Goal: Find specific page/section: Find specific page/section

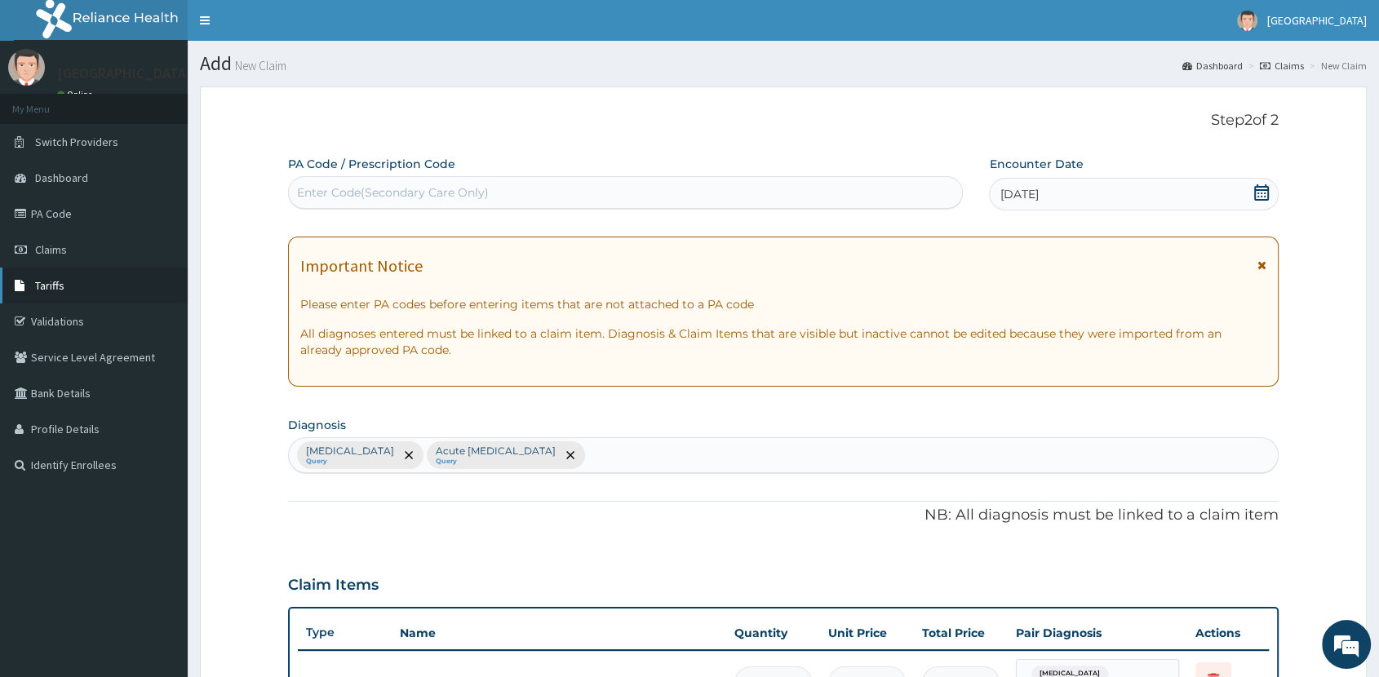
click at [45, 283] on span "Tariffs" at bounding box center [49, 285] width 29 height 15
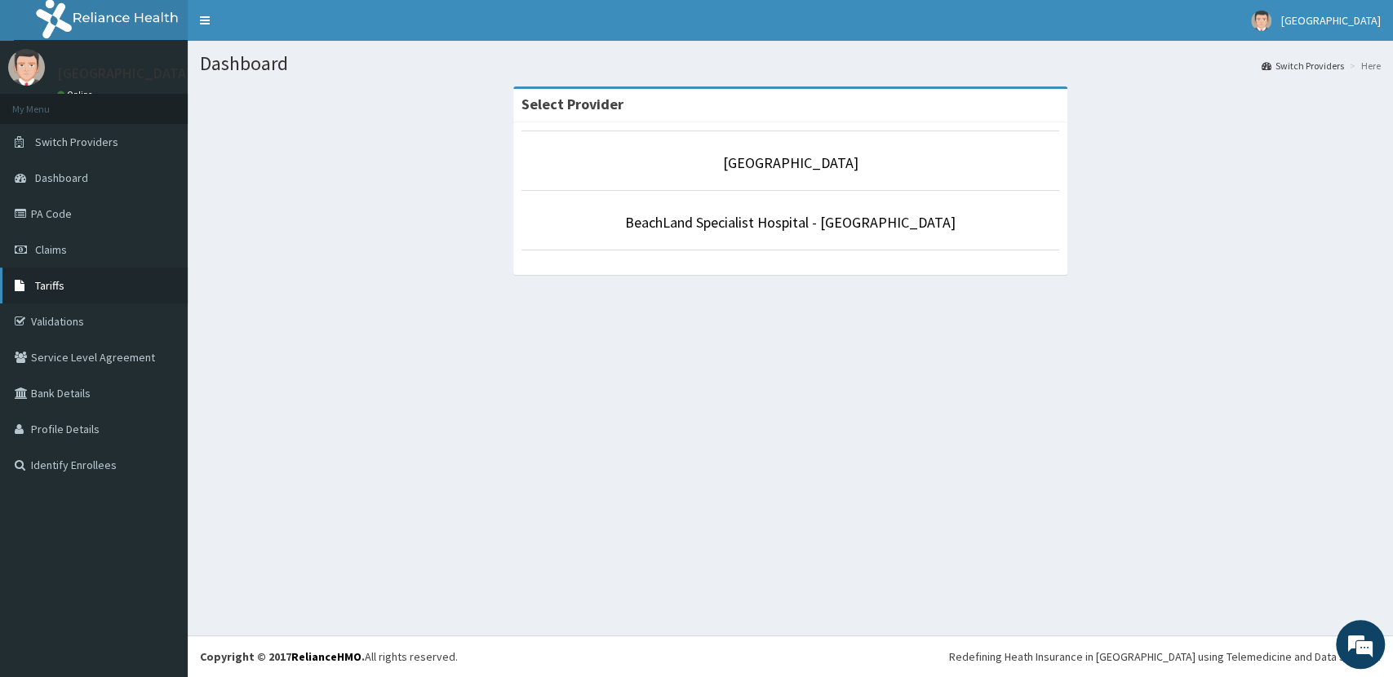
click at [53, 288] on span "Tariffs" at bounding box center [49, 285] width 29 height 15
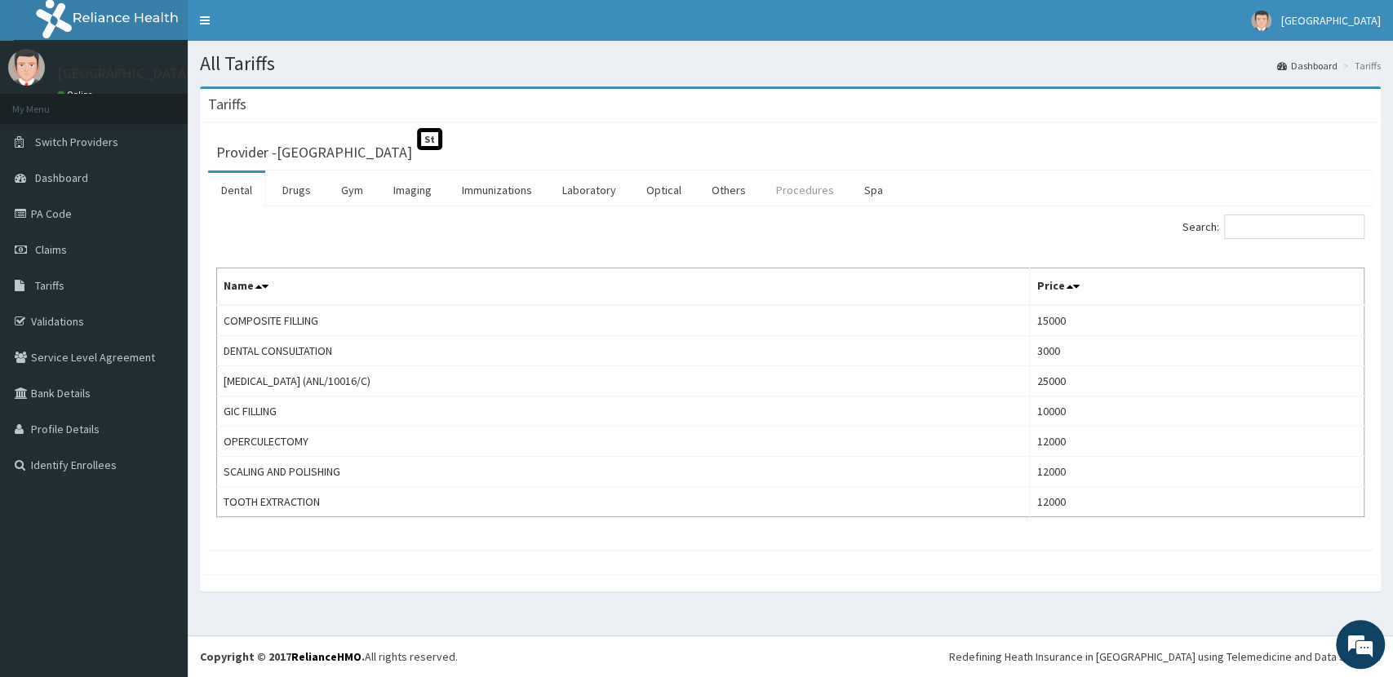
click at [811, 189] on link "Procedures" at bounding box center [805, 190] width 84 height 34
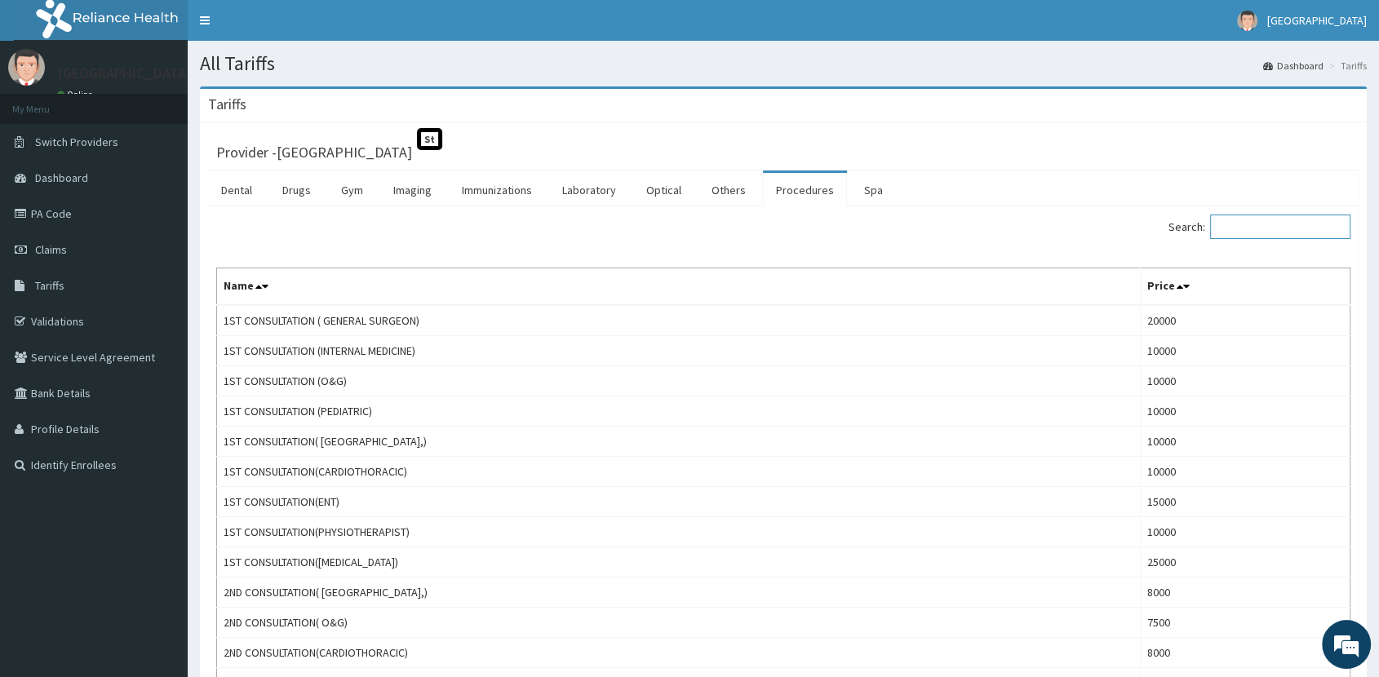
click at [1306, 222] on input "Search:" at bounding box center [1280, 227] width 140 height 24
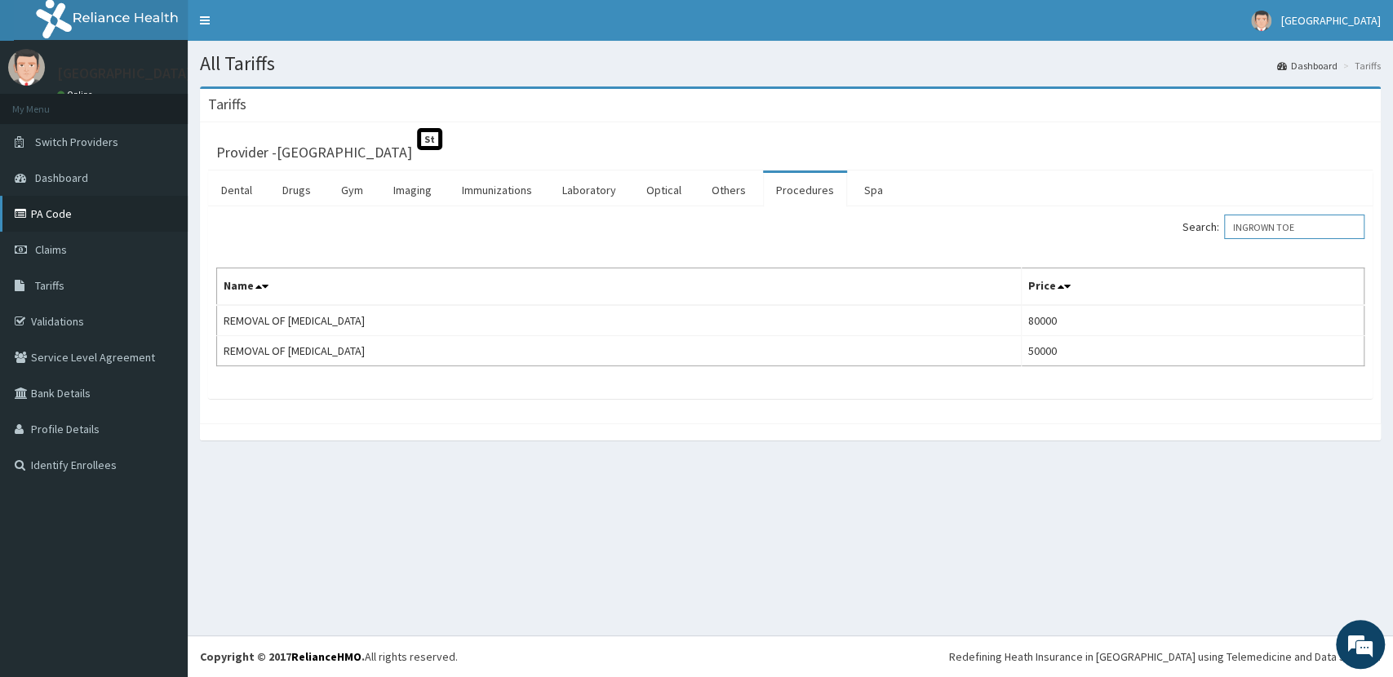
type input "INGROWN TOE"
click at [60, 215] on link "PA Code" at bounding box center [94, 214] width 188 height 36
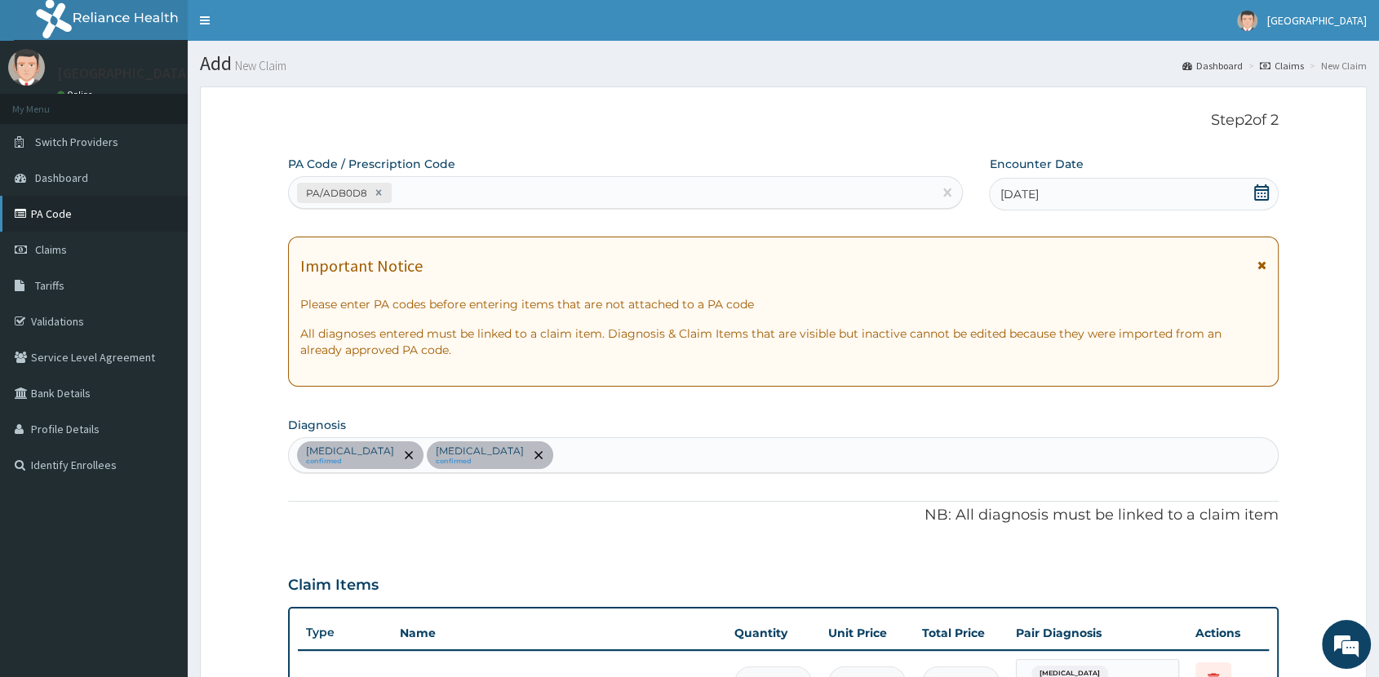
click at [62, 215] on link "PA Code" at bounding box center [94, 214] width 188 height 36
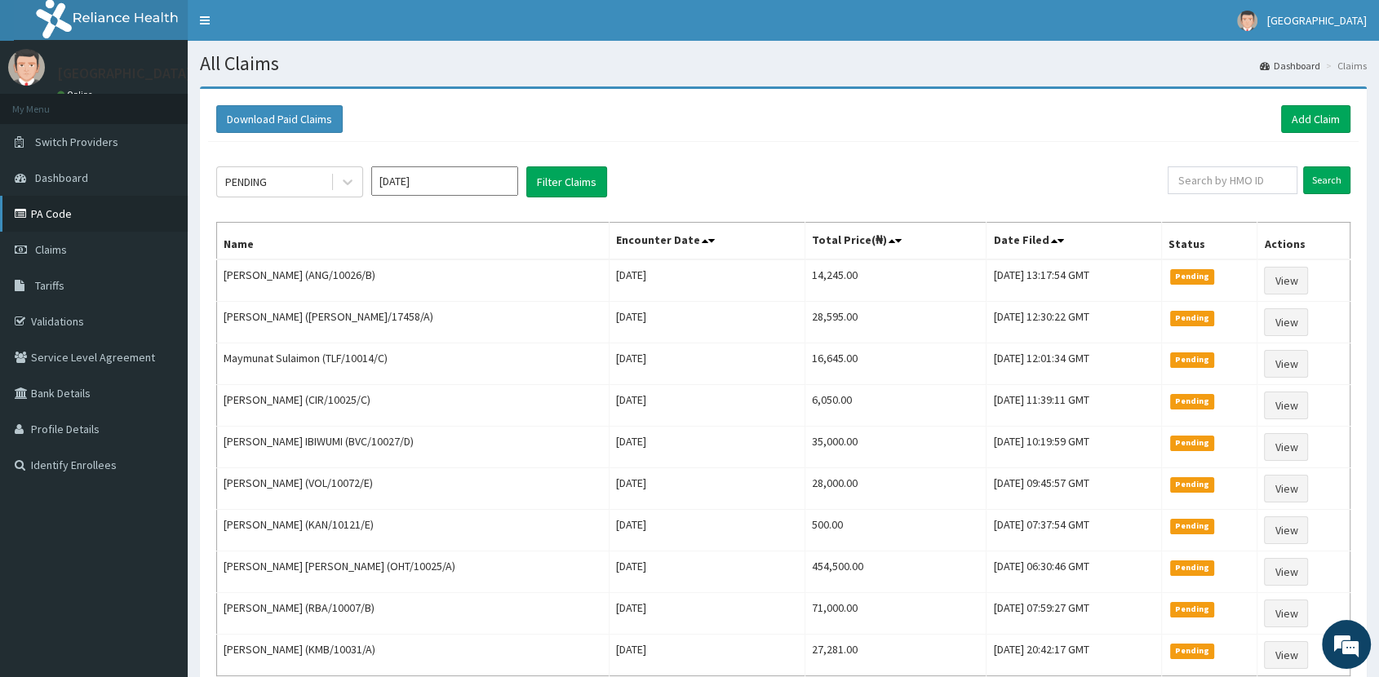
click at [72, 211] on link "PA Code" at bounding box center [94, 214] width 188 height 36
